Goal: Task Accomplishment & Management: Complete application form

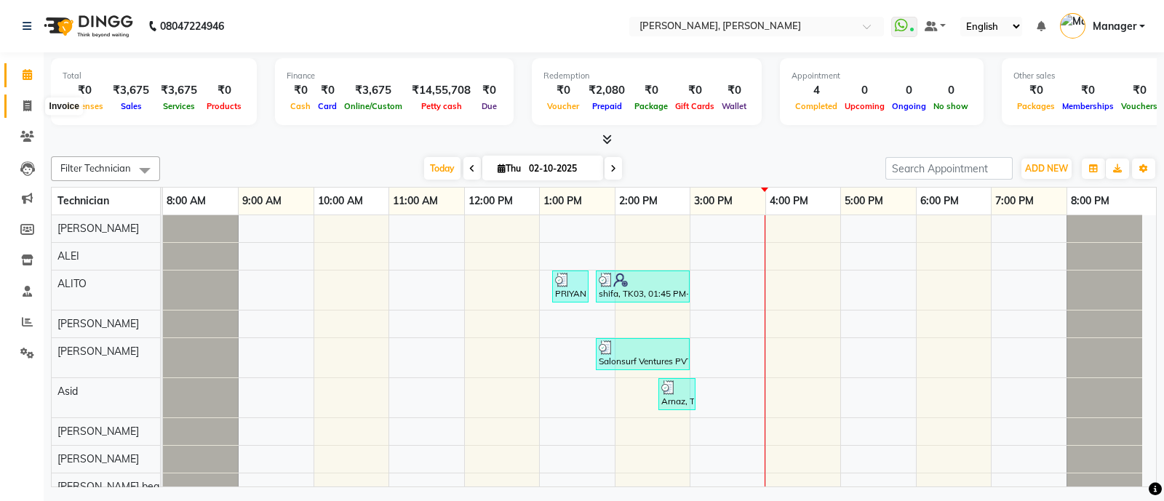
click at [25, 108] on icon at bounding box center [27, 105] width 8 height 11
select select "service"
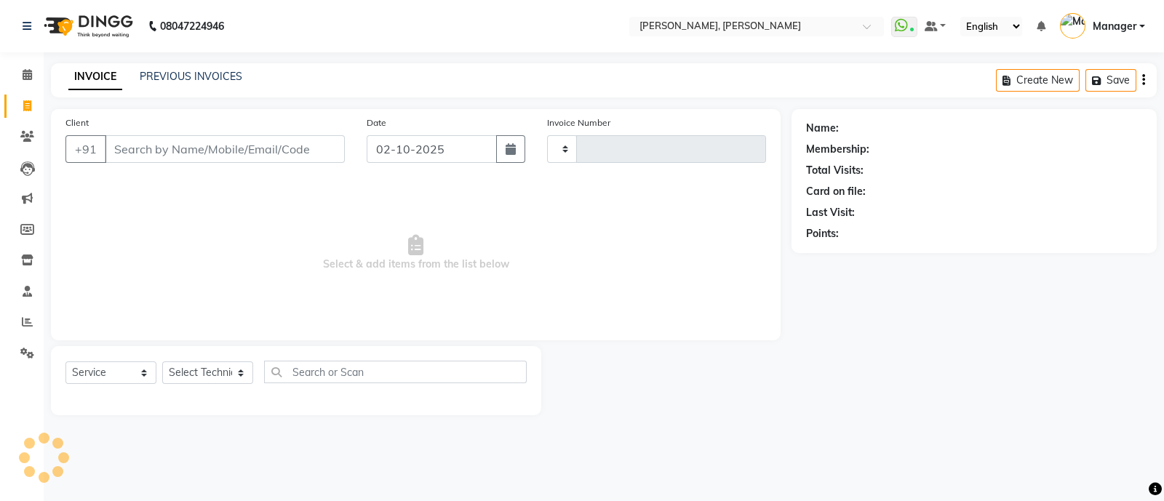
type input "4280"
select select "3767"
click at [247, 148] on input "Client" at bounding box center [225, 149] width 240 height 28
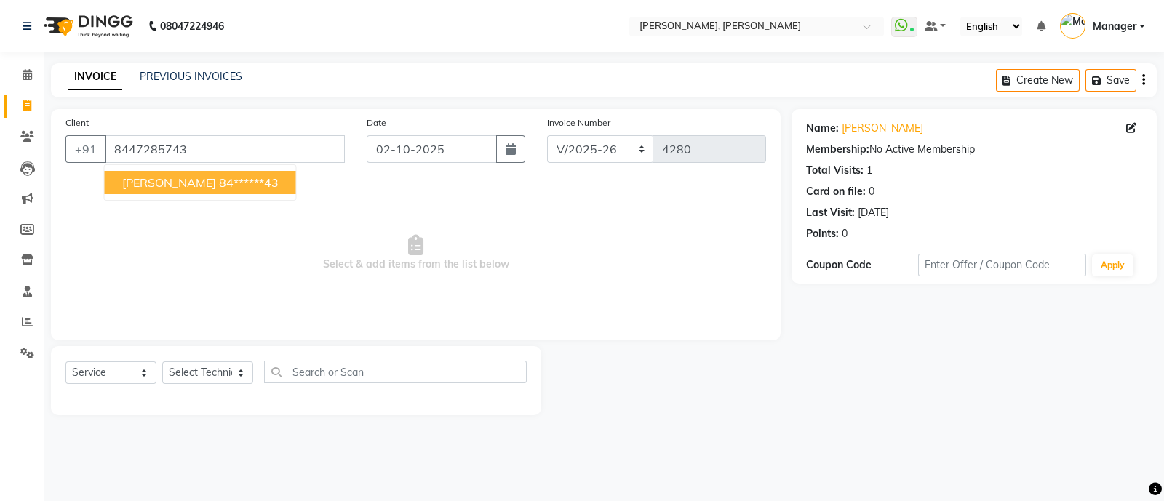
click at [153, 188] on span "[PERSON_NAME]" at bounding box center [169, 182] width 94 height 15
type input "84******43"
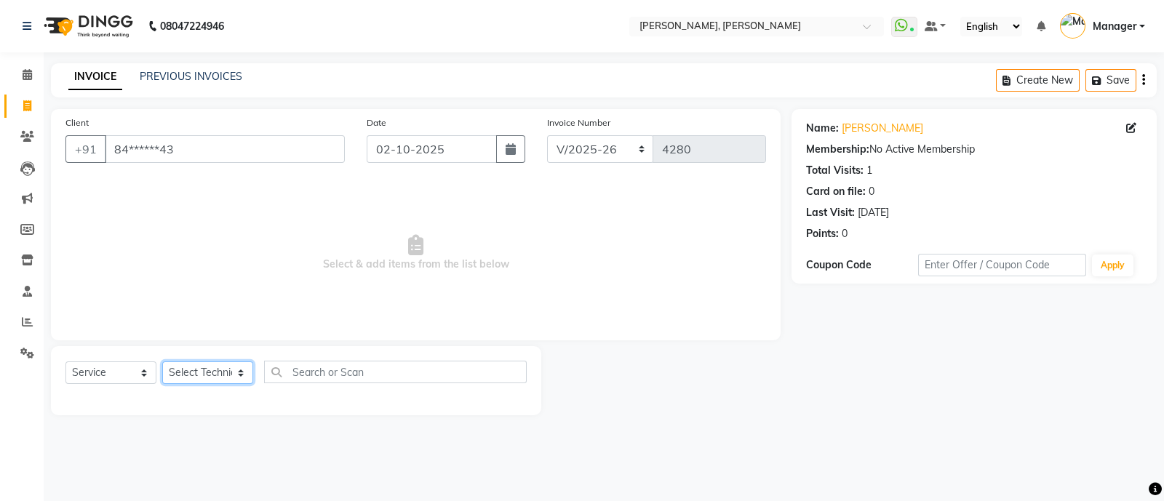
click at [200, 369] on select "Select Technician [PERSON_NAME] [PERSON_NAME] Asid Hanmi [PERSON_NAME] Manager …" at bounding box center [207, 373] width 91 height 23
select select "64801"
click at [162, 362] on select "Select Technician [PERSON_NAME] [PERSON_NAME] Asid Hanmi [PERSON_NAME] Manager …" at bounding box center [207, 373] width 91 height 23
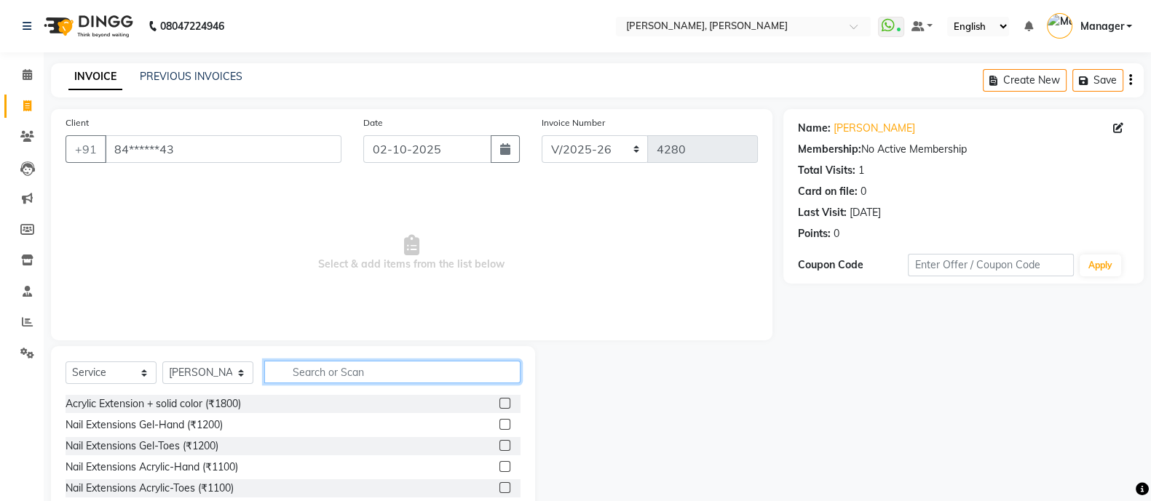
click at [356, 373] on input "text" at bounding box center [392, 372] width 256 height 23
type input "ext"
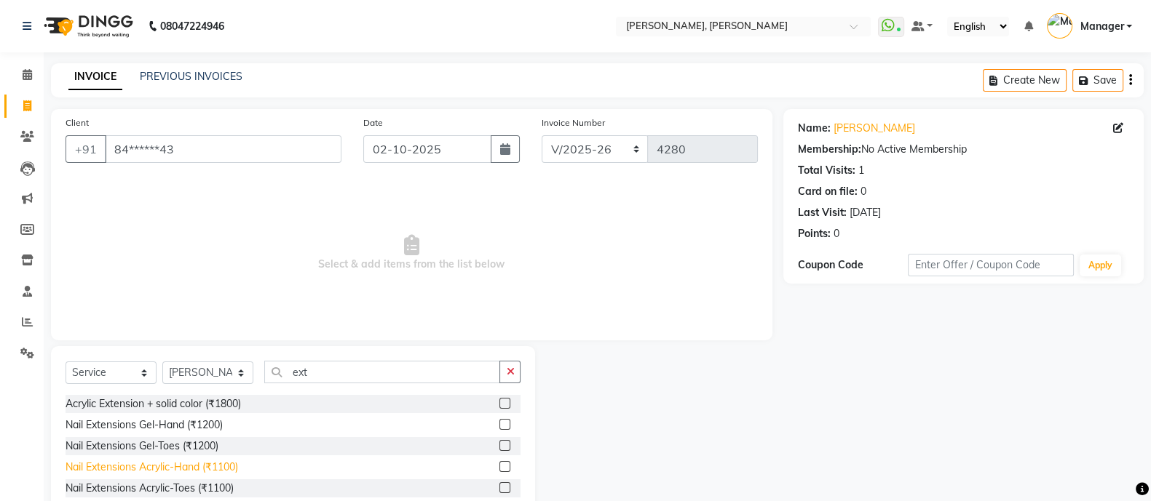
click at [229, 464] on div "Nail Extensions Acrylic-Hand (₹1100)" at bounding box center [151, 467] width 172 height 15
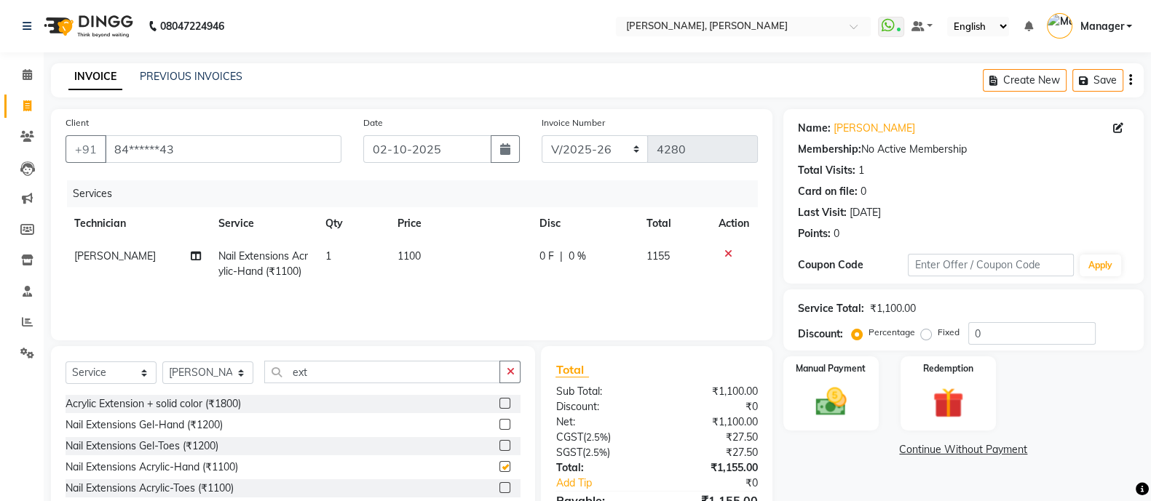
checkbox input "false"
click at [335, 376] on input "ext" at bounding box center [382, 372] width 236 height 23
type input "e"
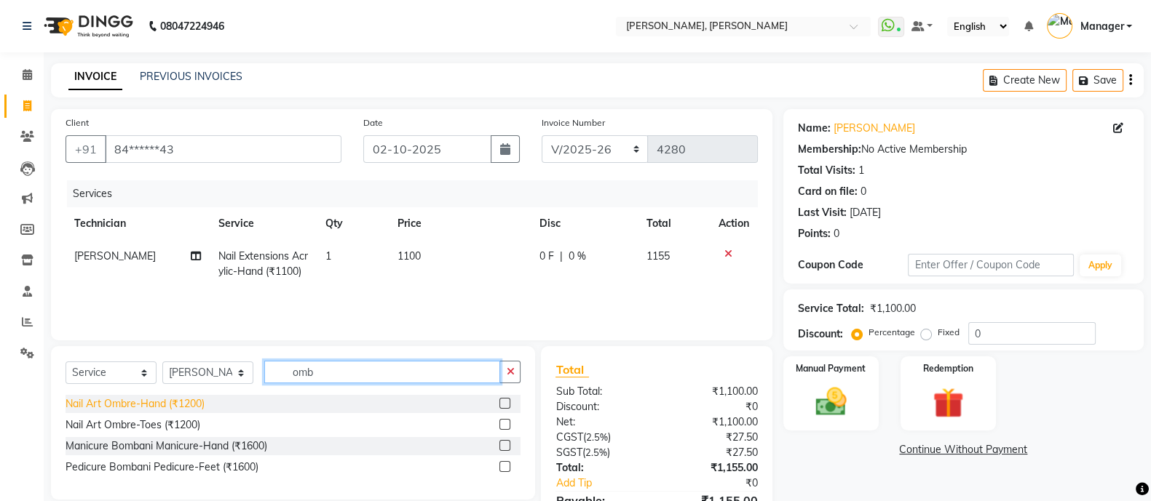
type input "omb"
click at [181, 407] on div "Nail Art Ombre-Hand (₹1200)" at bounding box center [134, 404] width 139 height 15
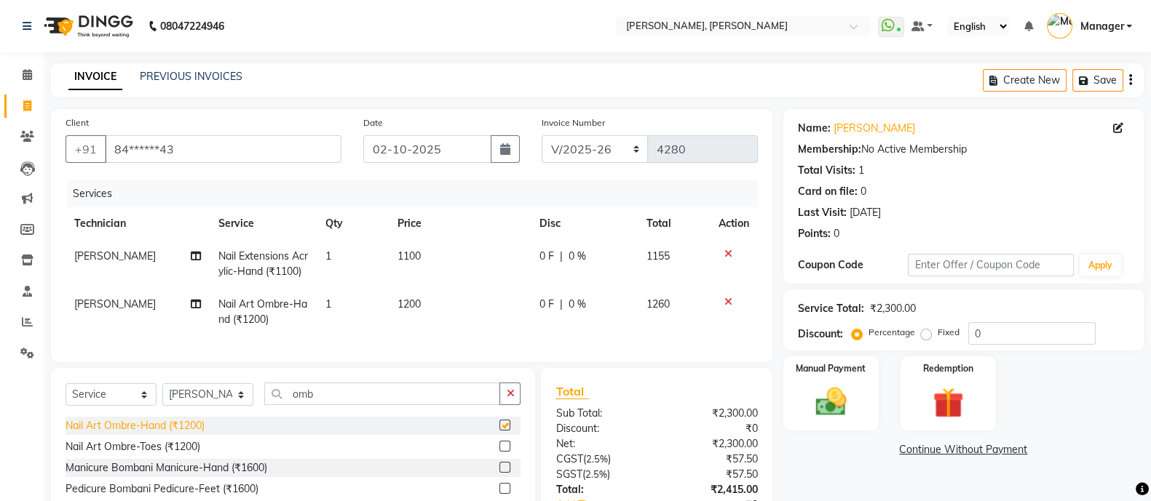
checkbox input "false"
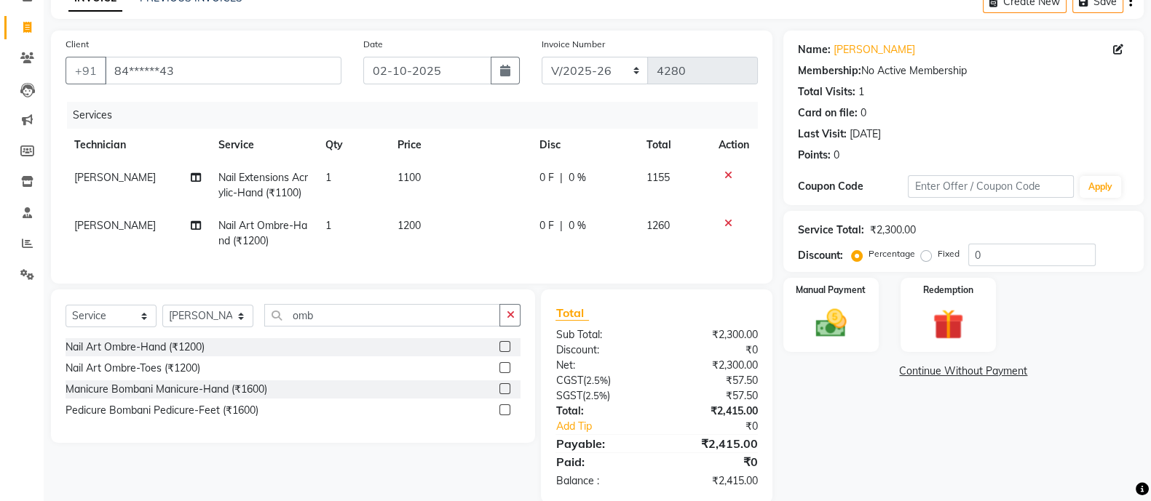
scroll to position [116, 0]
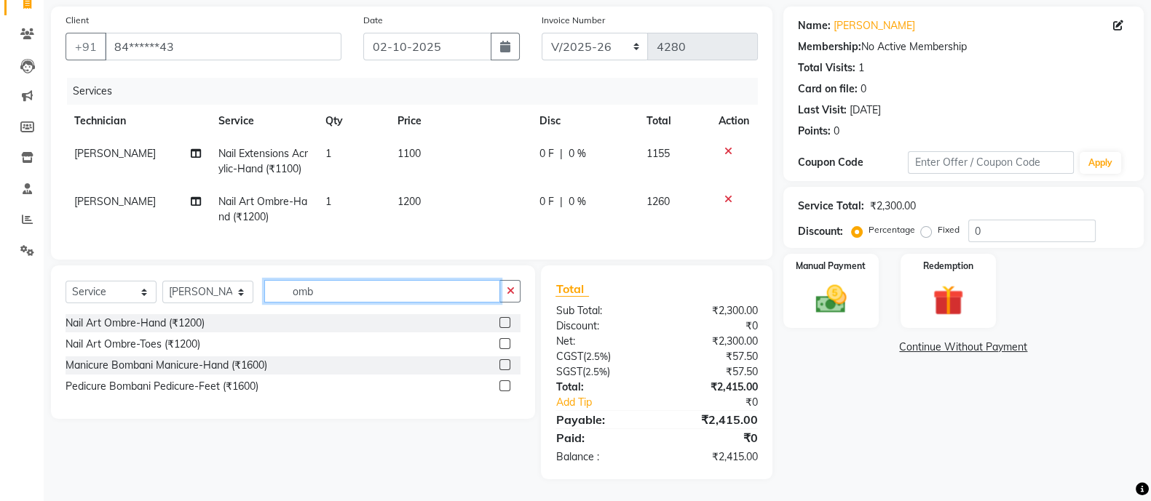
click at [346, 287] on input "omb" at bounding box center [382, 291] width 236 height 23
type input "o"
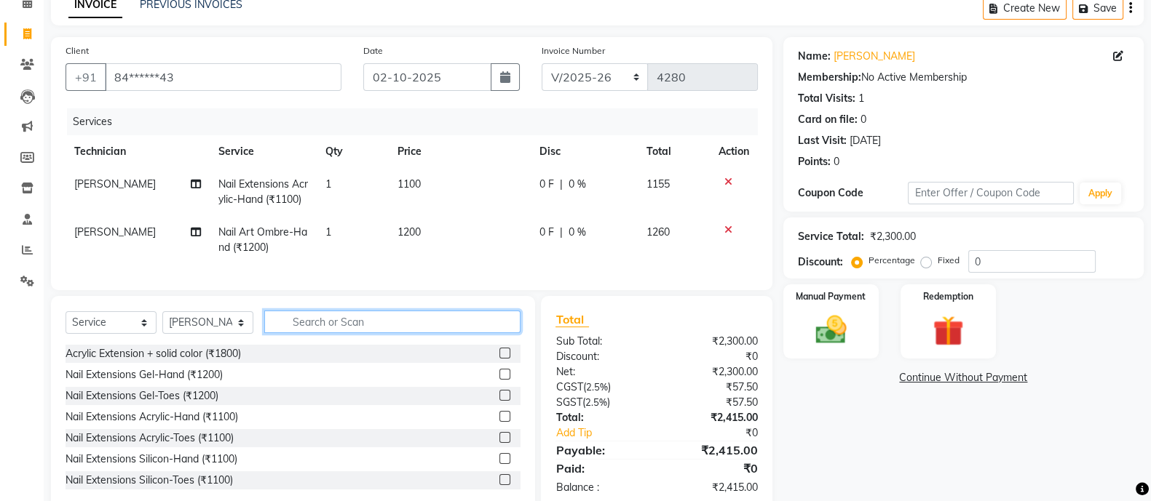
scroll to position [117, 0]
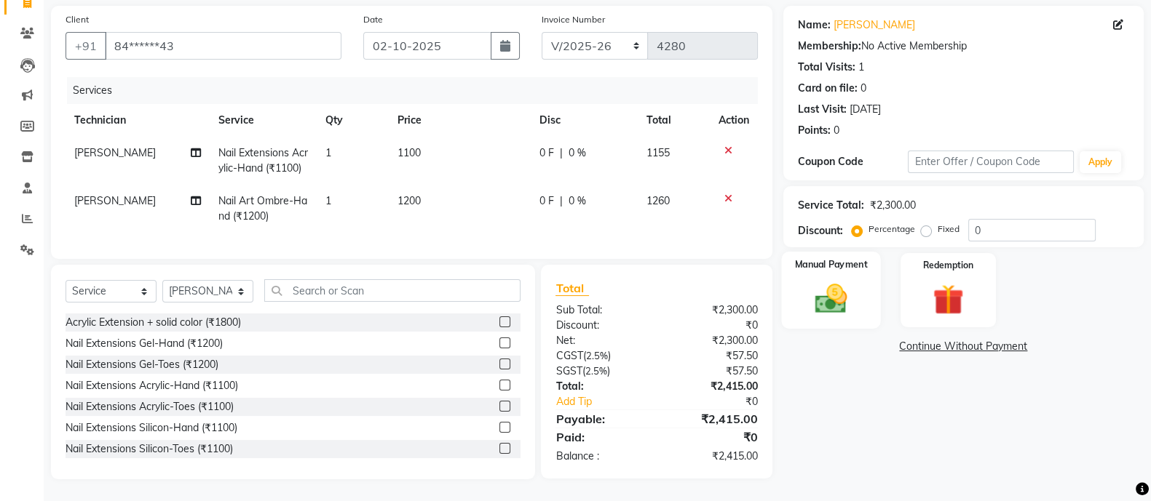
click at [816, 264] on div "Manual Payment" at bounding box center [831, 290] width 100 height 77
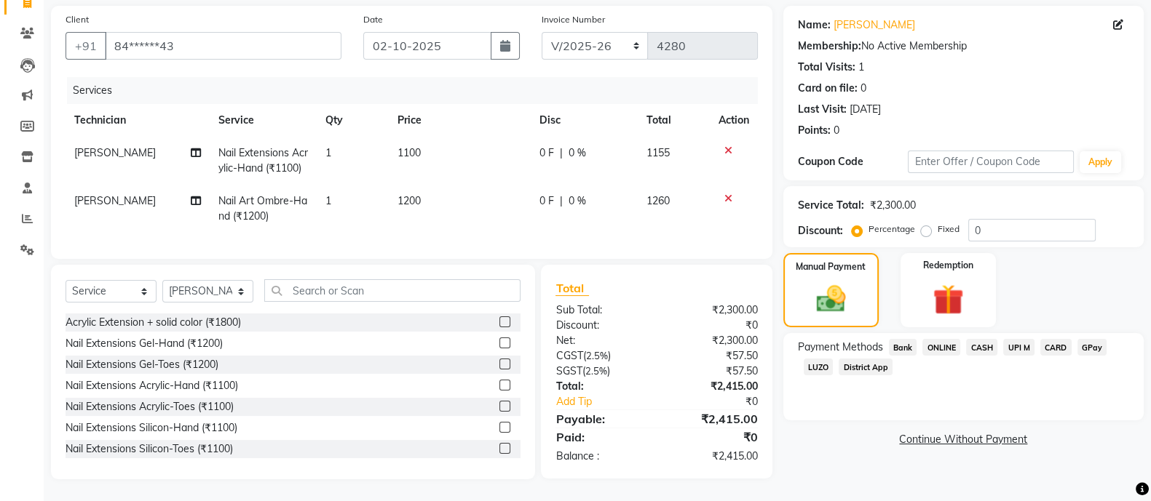
click at [947, 339] on span "ONLINE" at bounding box center [941, 347] width 38 height 17
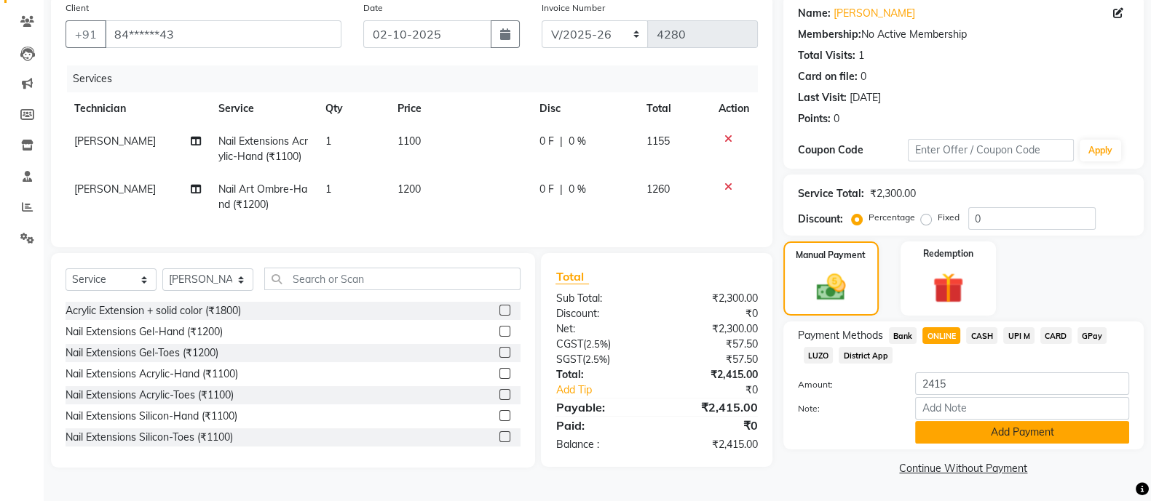
click at [1000, 429] on button "Add Payment" at bounding box center [1022, 432] width 214 height 23
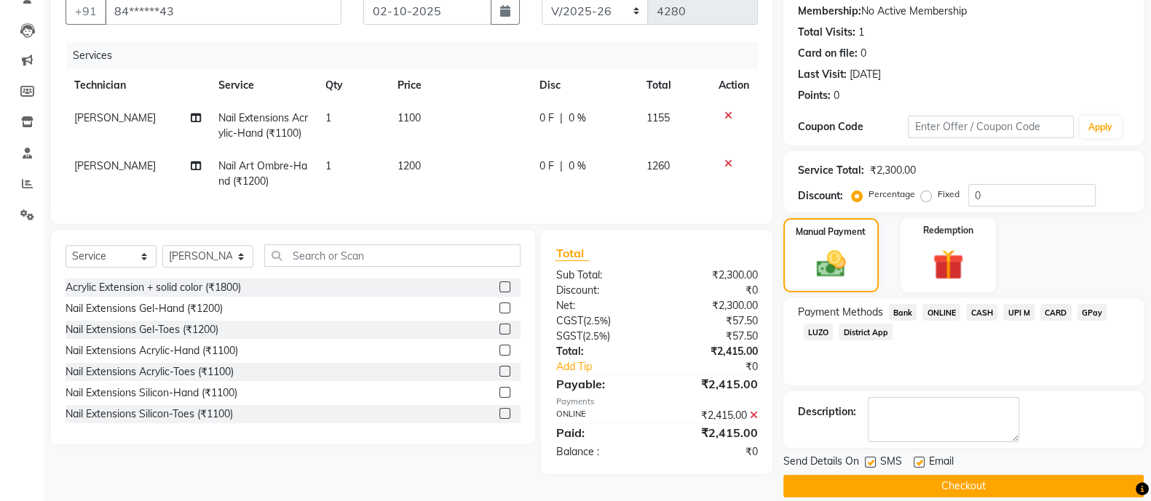
scroll to position [156, 0]
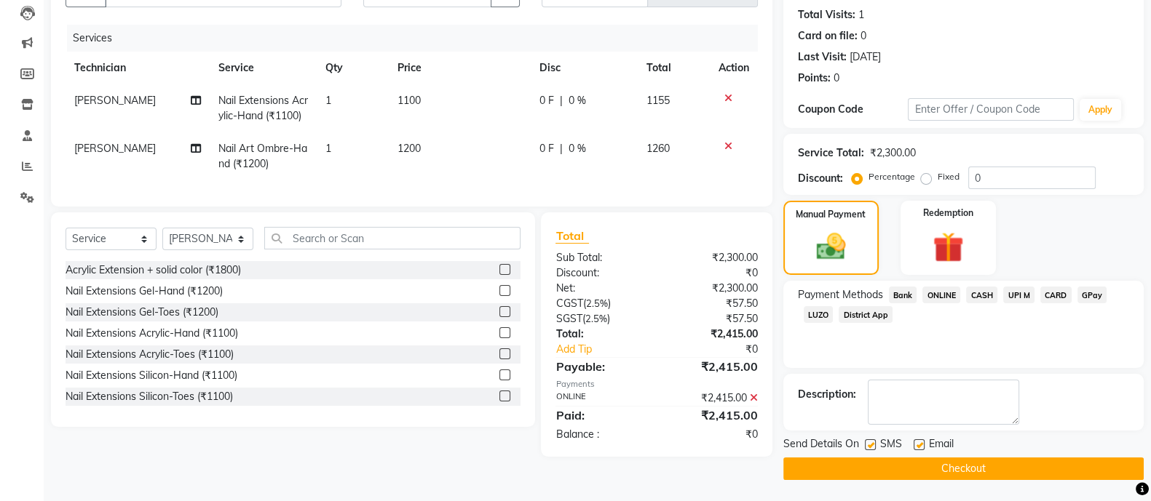
click at [953, 464] on button "Checkout" at bounding box center [963, 469] width 360 height 23
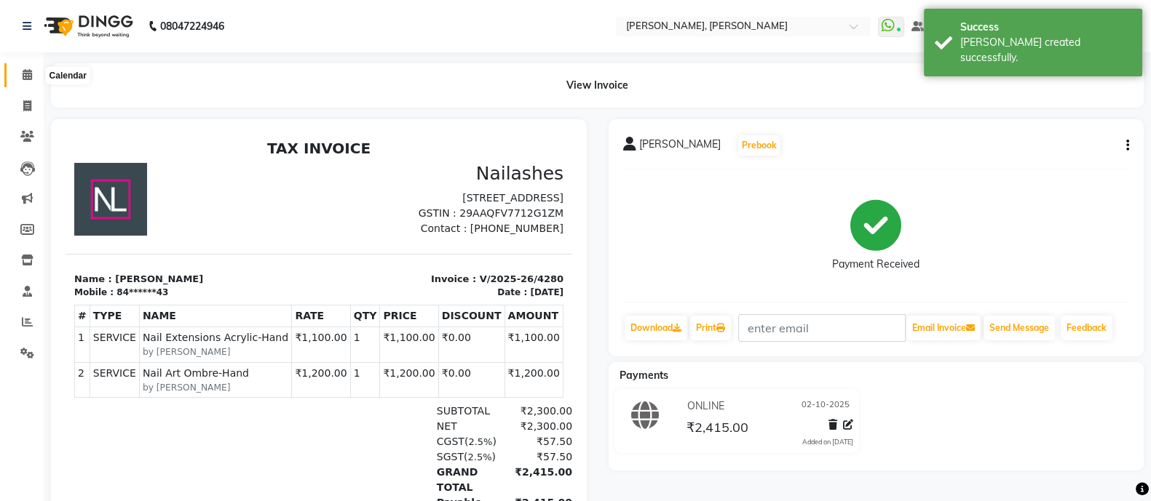
click at [25, 71] on icon at bounding box center [27, 74] width 9 height 11
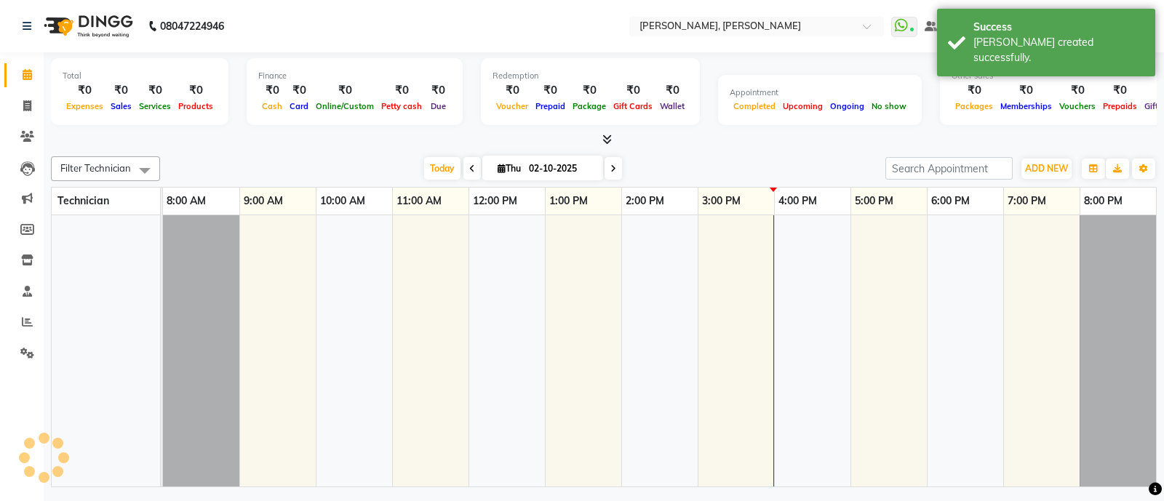
scroll to position [0, 14]
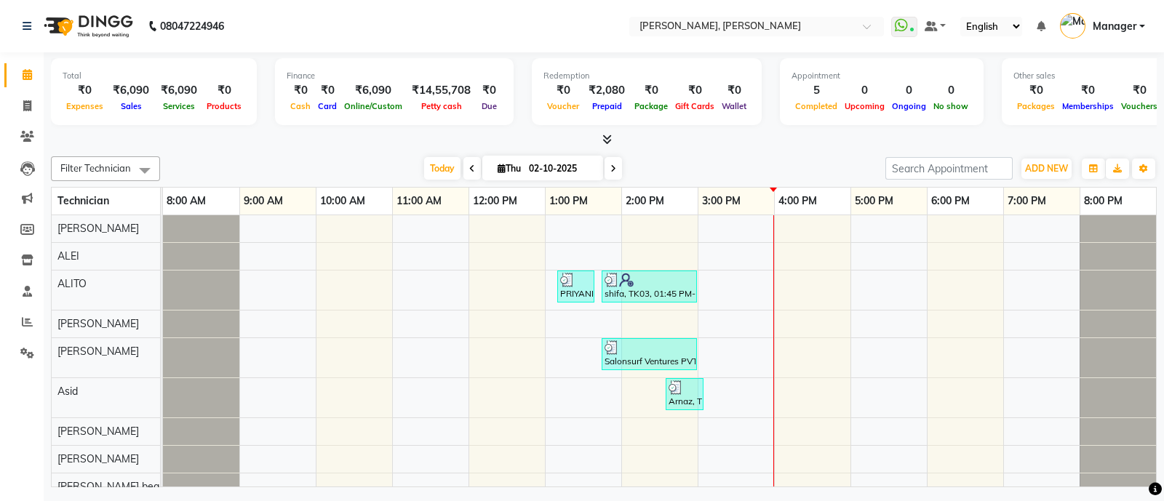
click at [608, 138] on icon at bounding box center [607, 139] width 9 height 11
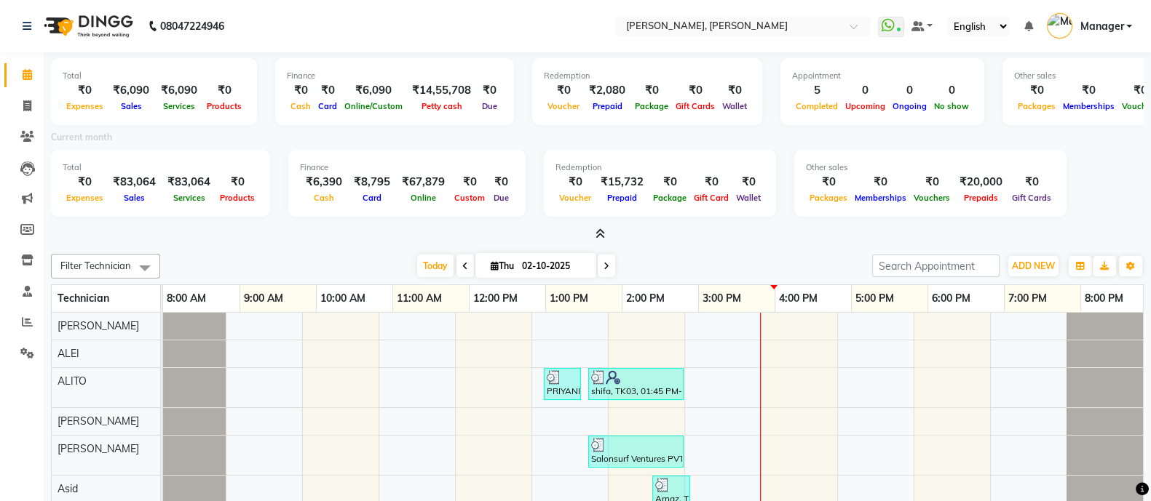
click at [600, 231] on icon at bounding box center [599, 234] width 9 height 11
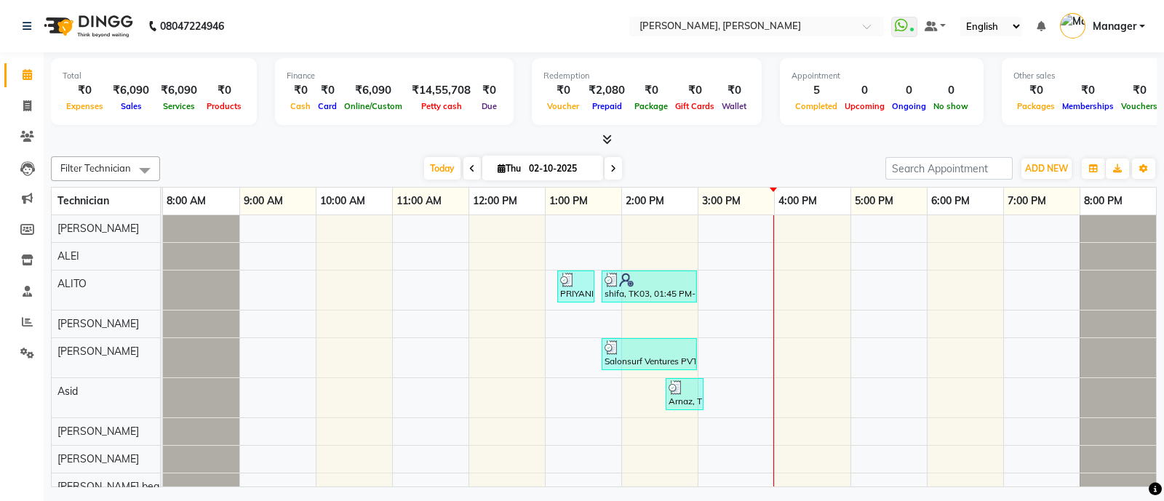
click at [605, 137] on icon at bounding box center [607, 139] width 9 height 11
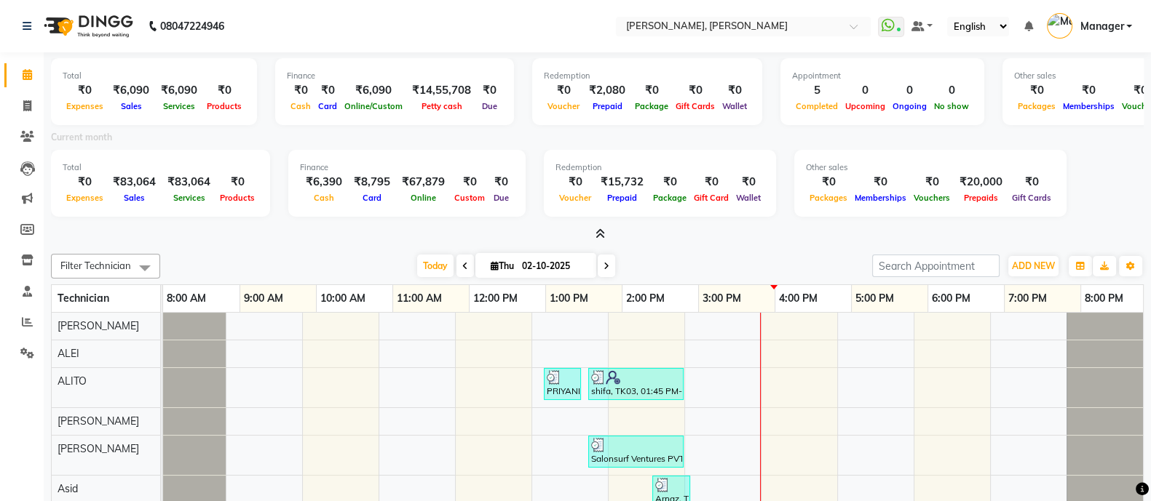
click at [600, 233] on icon at bounding box center [599, 234] width 9 height 11
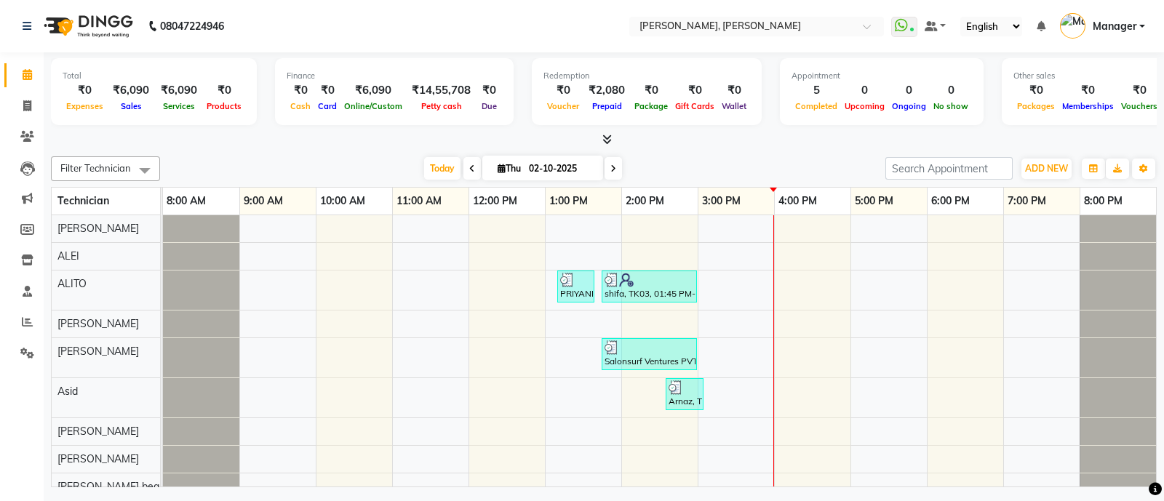
click at [605, 136] on icon at bounding box center [607, 139] width 9 height 11
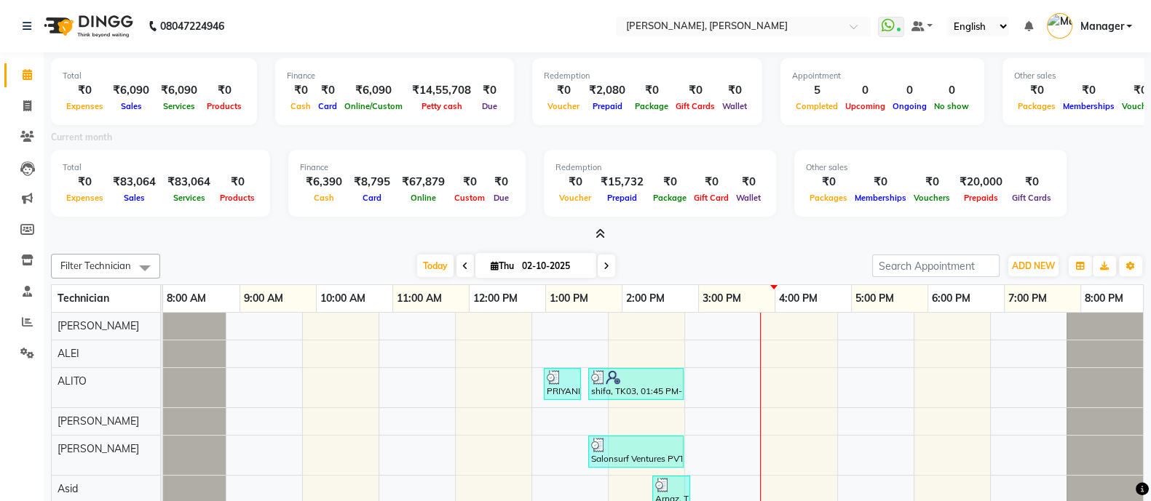
click at [598, 231] on icon at bounding box center [599, 234] width 9 height 11
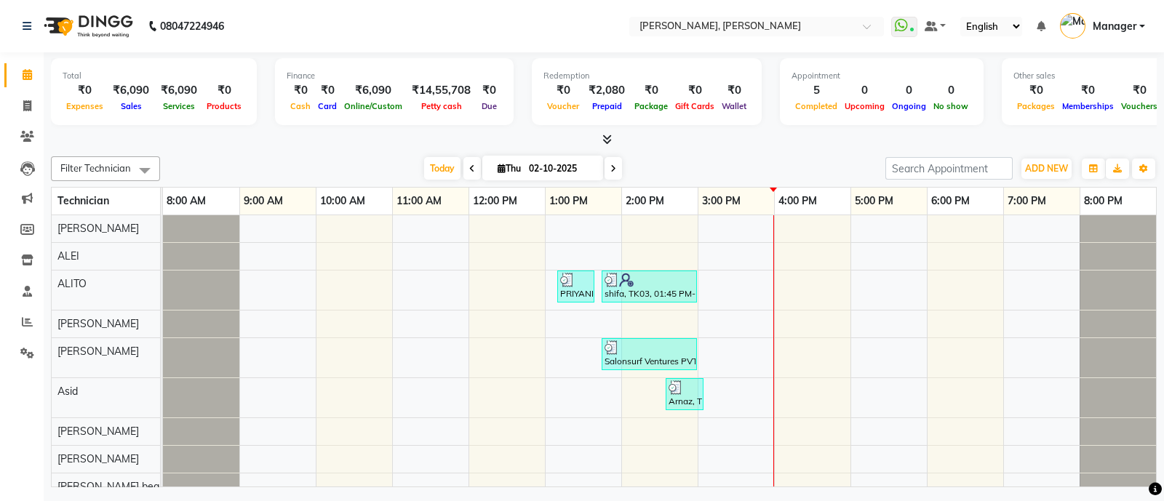
click at [608, 136] on icon at bounding box center [607, 139] width 9 height 11
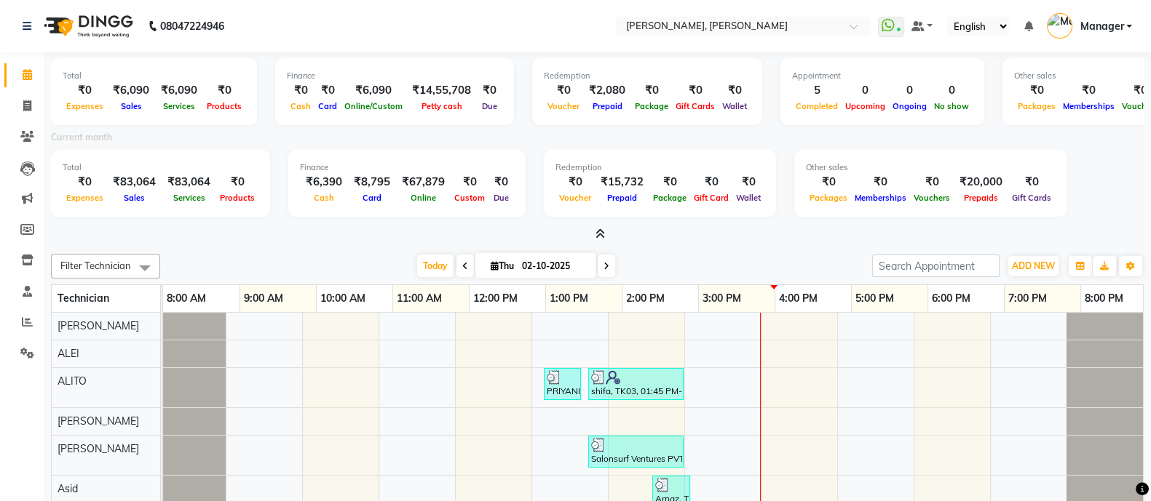
click at [597, 236] on icon at bounding box center [599, 234] width 9 height 11
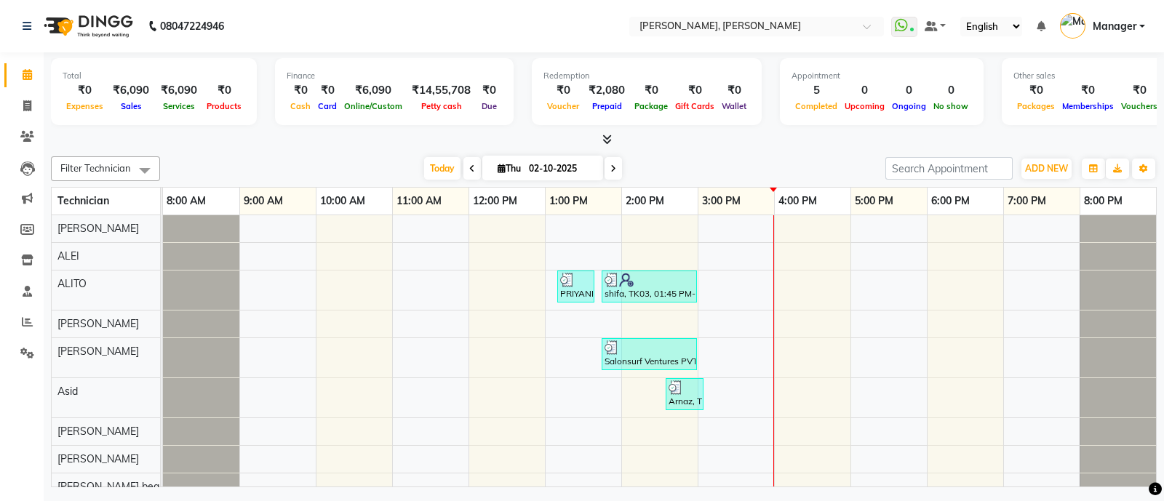
click at [605, 136] on icon at bounding box center [607, 139] width 9 height 11
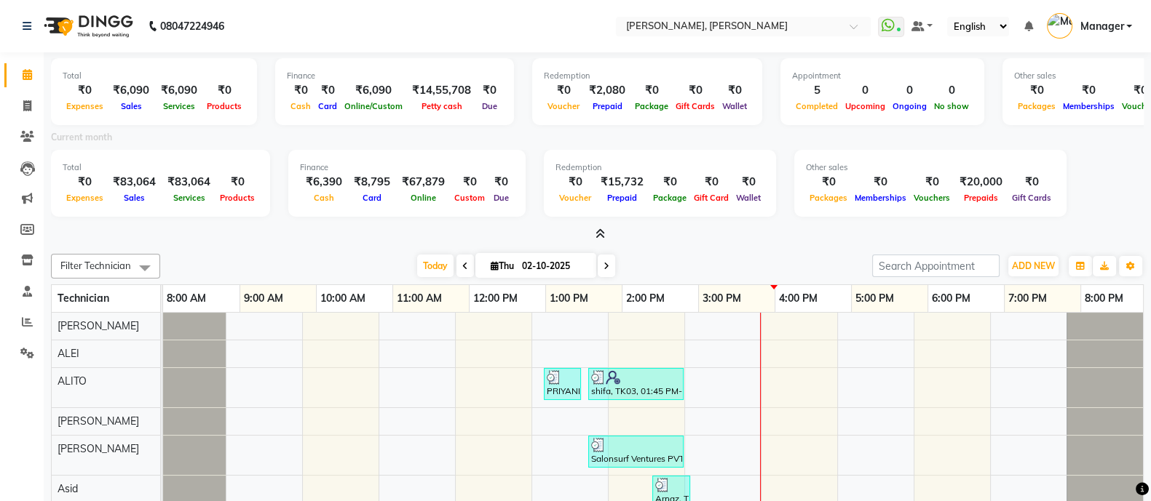
click at [597, 231] on icon at bounding box center [599, 234] width 9 height 11
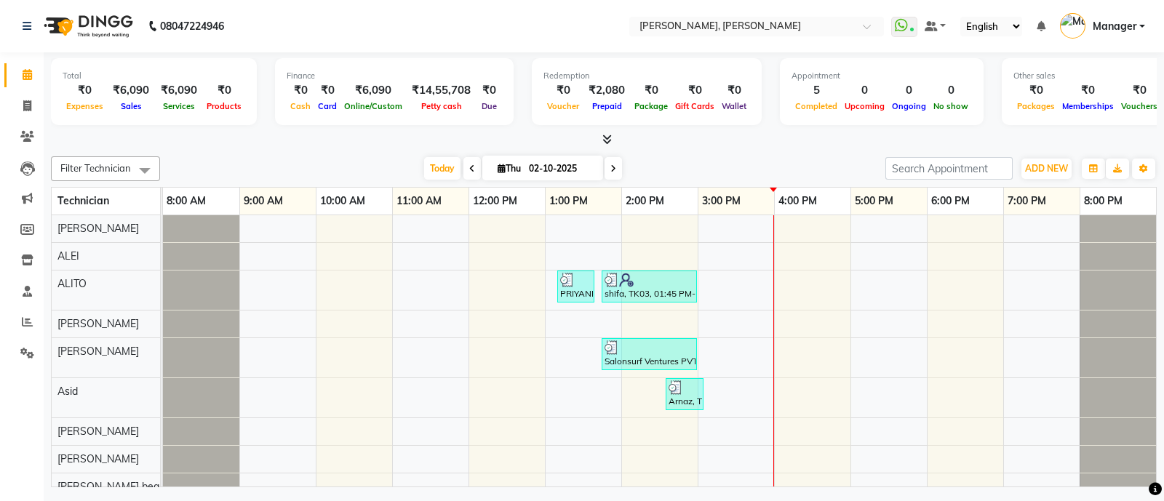
click at [608, 137] on icon at bounding box center [607, 139] width 9 height 11
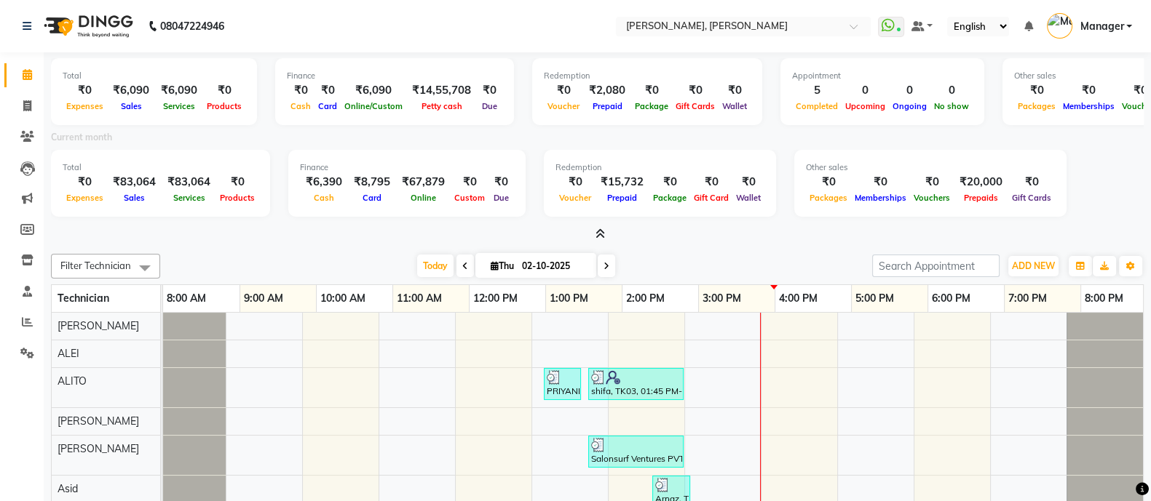
click at [599, 231] on icon at bounding box center [599, 234] width 9 height 11
